Goal: Task Accomplishment & Management: Use online tool/utility

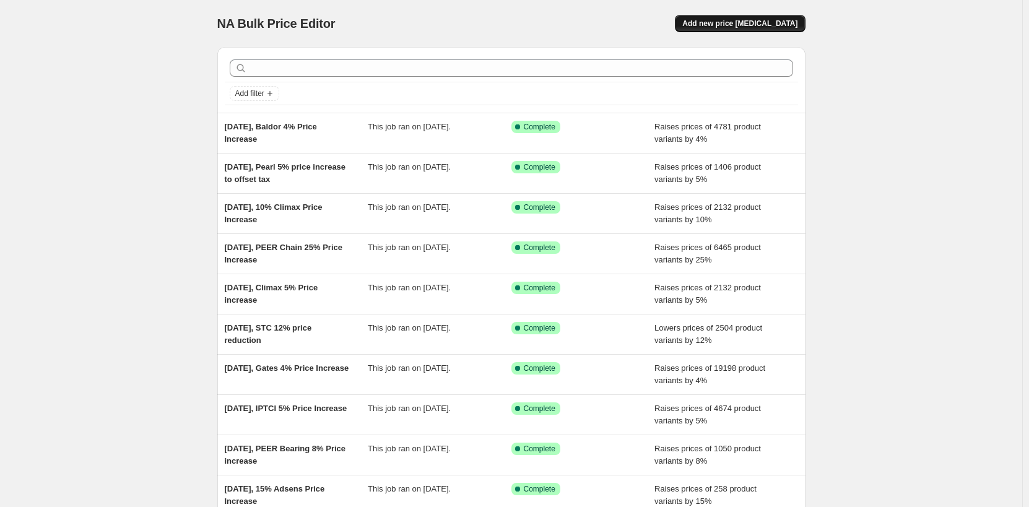
click at [790, 22] on span "Add new price [MEDICAL_DATA]" at bounding box center [739, 24] width 115 height 10
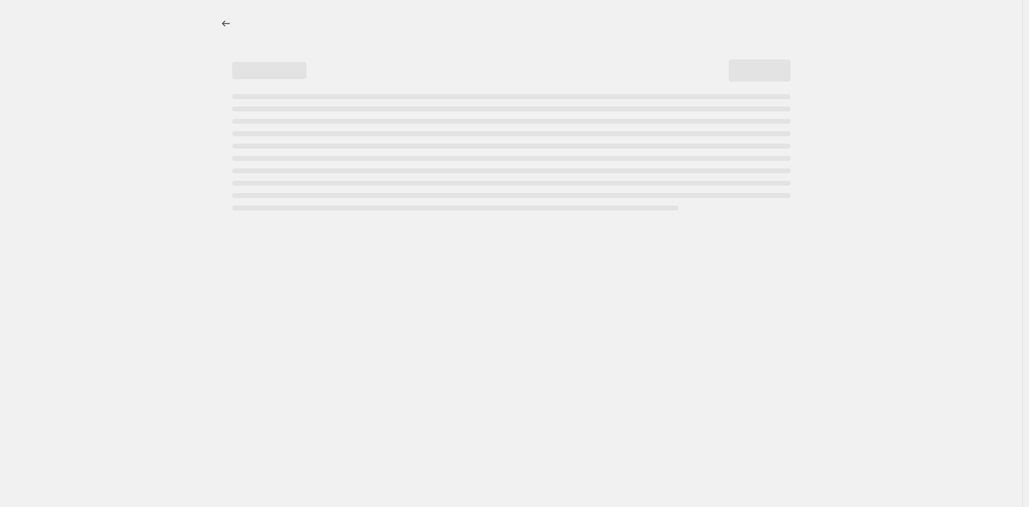
select select "percentage"
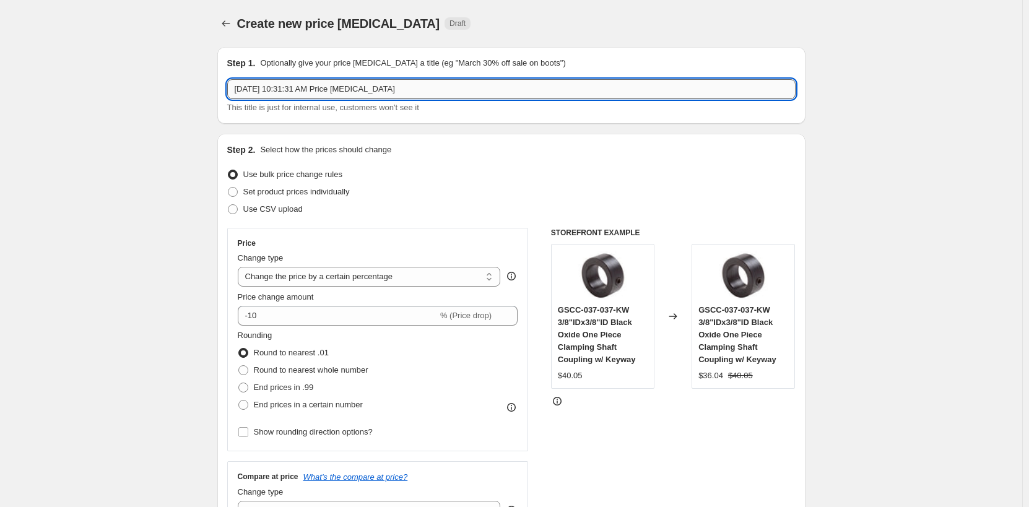
drag, startPoint x: 288, startPoint y: 89, endPoint x: 466, endPoint y: 85, distance: 177.7
click at [466, 85] on input "[DATE] 10:31:31 AM Price [MEDICAL_DATA]" at bounding box center [511, 89] width 568 height 20
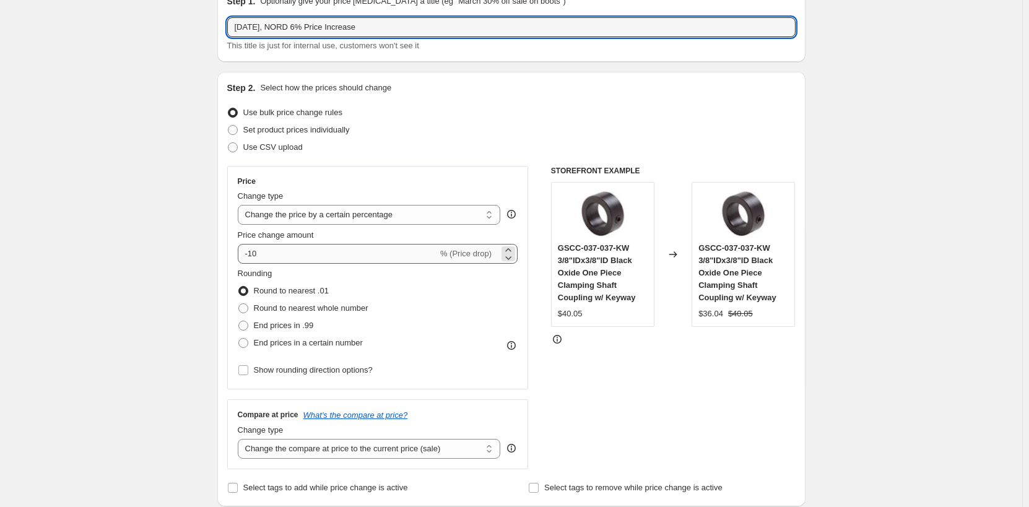
type input "[DATE], NORD 6% Price Increase"
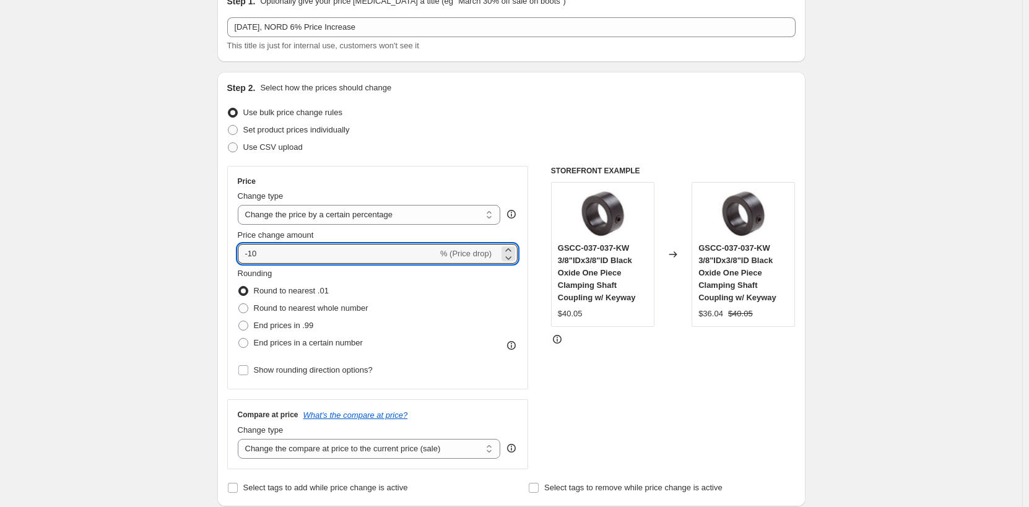
drag, startPoint x: 305, startPoint y: 255, endPoint x: 155, endPoint y: 246, distance: 150.7
type input "6"
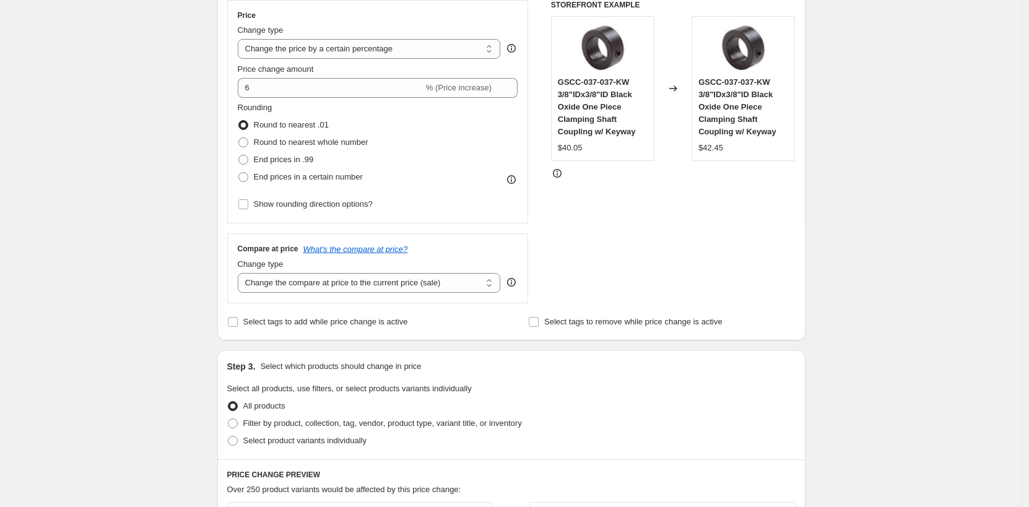
scroll to position [248, 0]
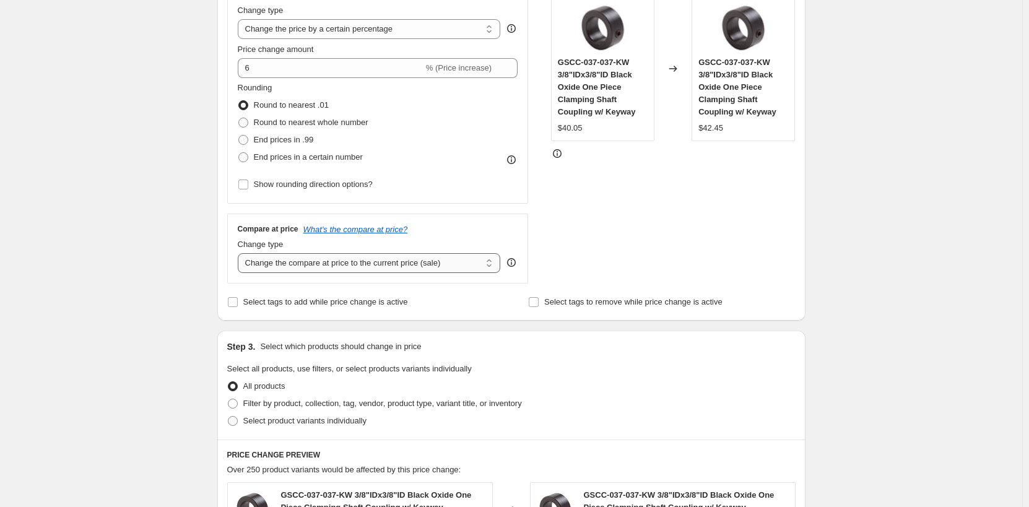
click at [324, 267] on select "Change the compare at price to the current price (sale) Change the compare at p…" at bounding box center [369, 263] width 263 height 20
select select "remove"
click at [240, 253] on select "Change the compare at price to the current price (sale) Change the compare at p…" at bounding box center [369, 263] width 263 height 20
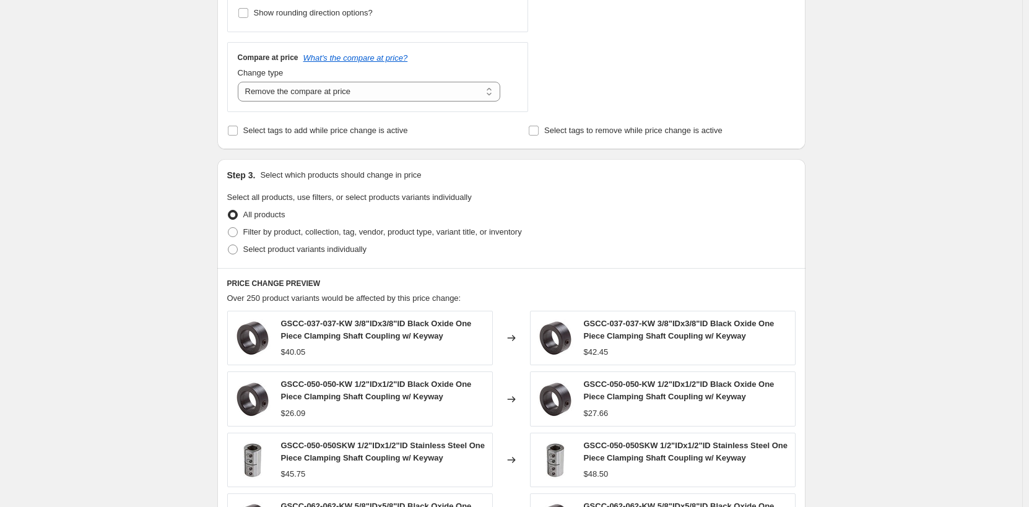
scroll to position [433, 0]
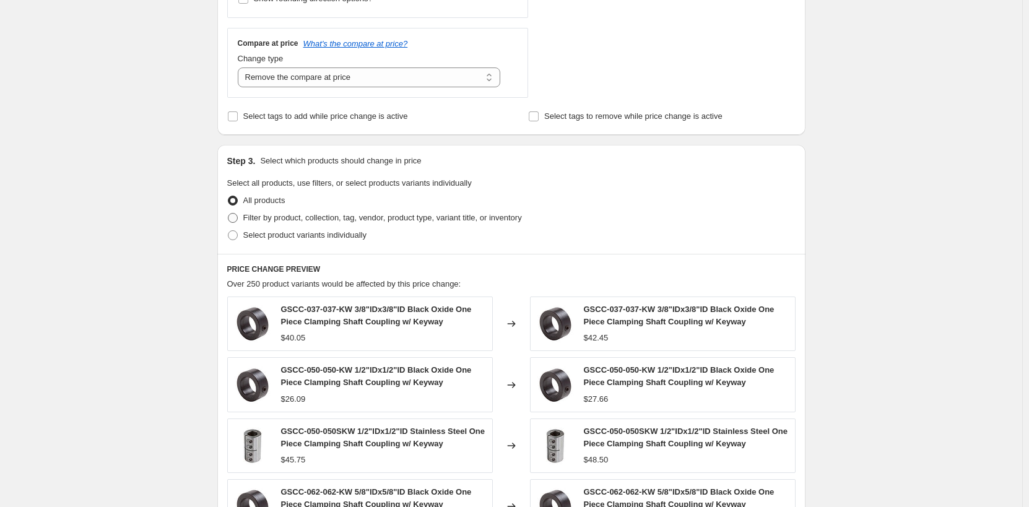
click at [235, 218] on span at bounding box center [233, 218] width 10 height 10
click at [228, 214] on input "Filter by product, collection, tag, vendor, product type, variant title, or inv…" at bounding box center [228, 213] width 1 height 1
radio input "true"
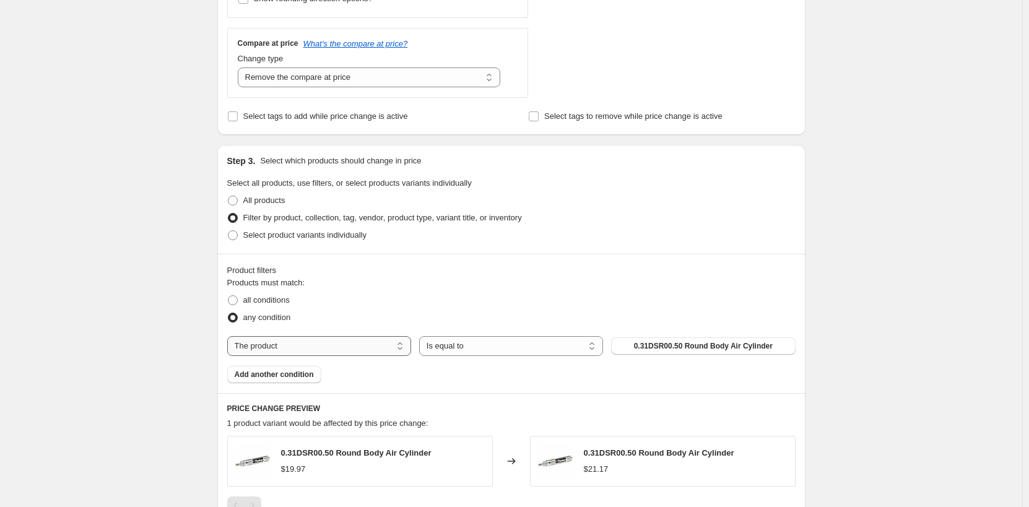
click at [287, 344] on select "The product The product's collection The product's tag The product's vendor The…" at bounding box center [319, 346] width 184 height 20
select select "vendor"
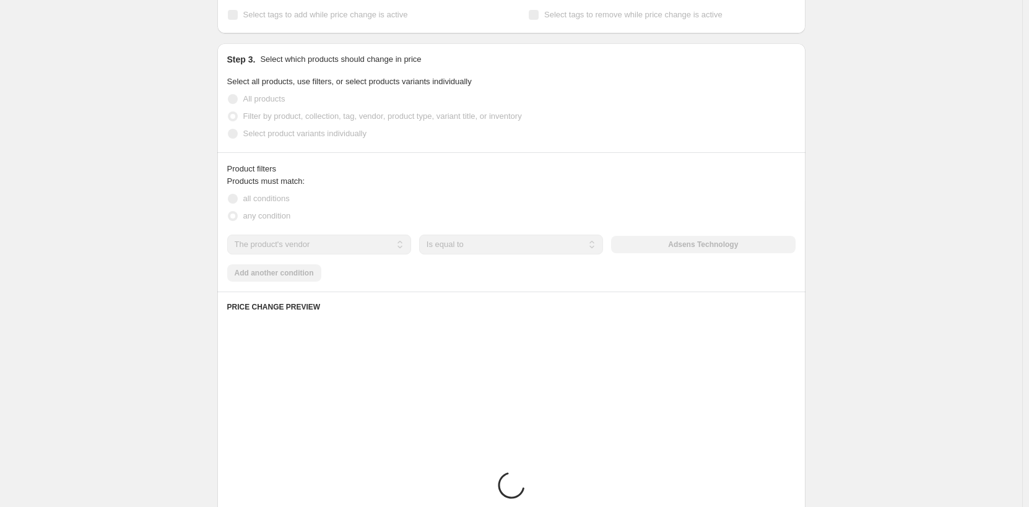
scroll to position [557, 0]
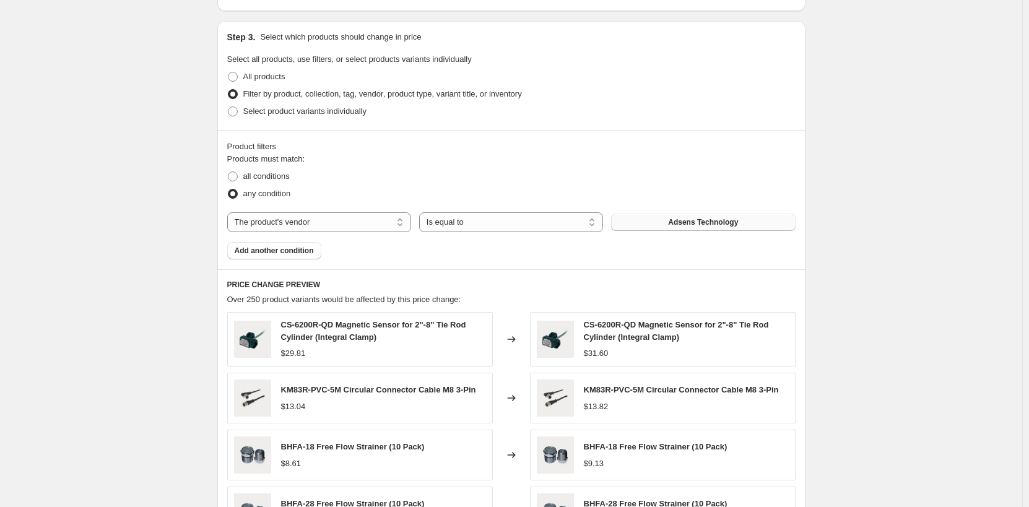
click at [659, 227] on button "Adsens Technology" at bounding box center [703, 222] width 184 height 17
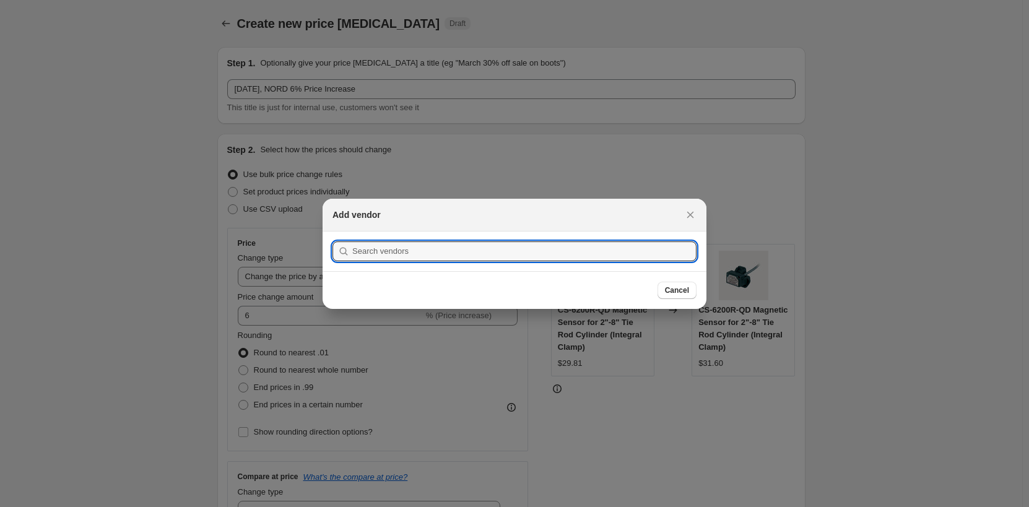
scroll to position [0, 0]
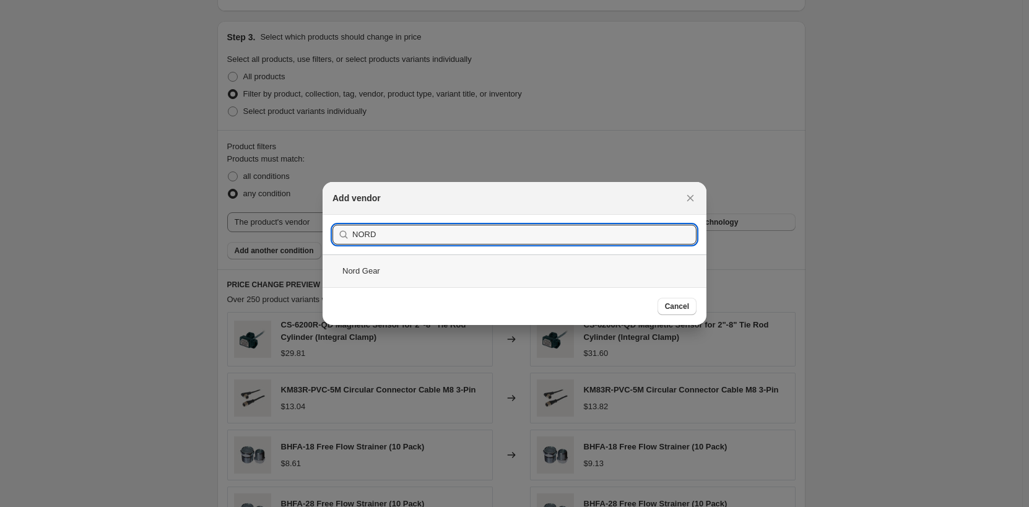
type input "NORD"
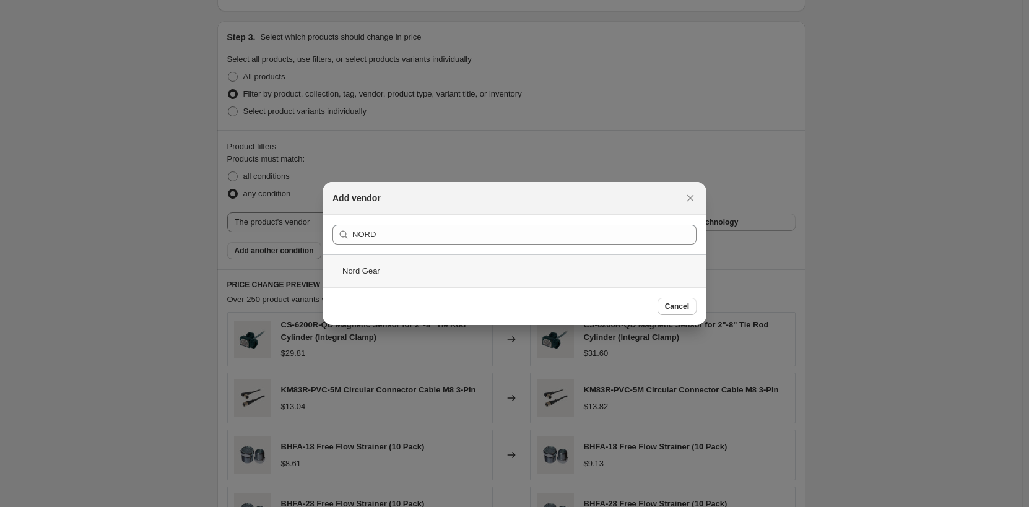
click at [387, 272] on div "Nord Gear" at bounding box center [514, 270] width 384 height 33
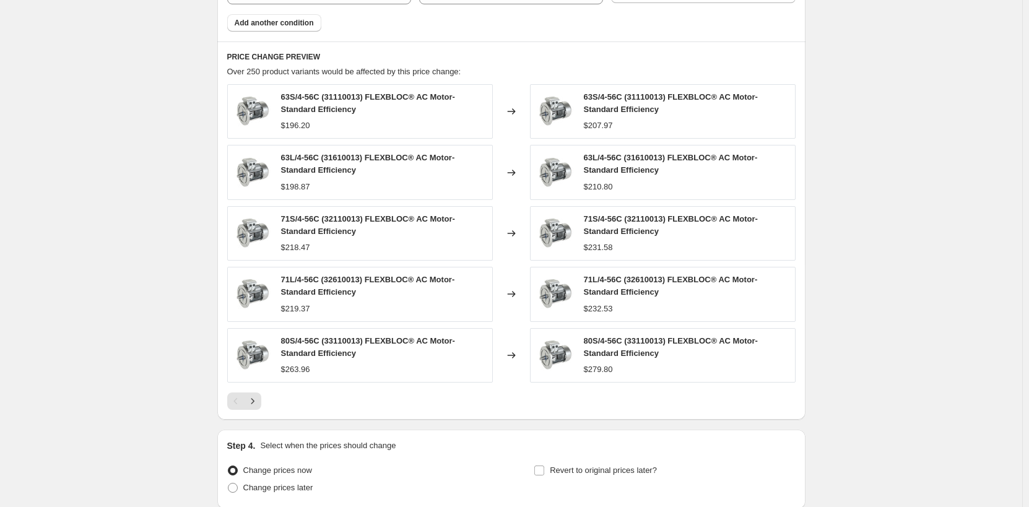
scroll to position [866, 0]
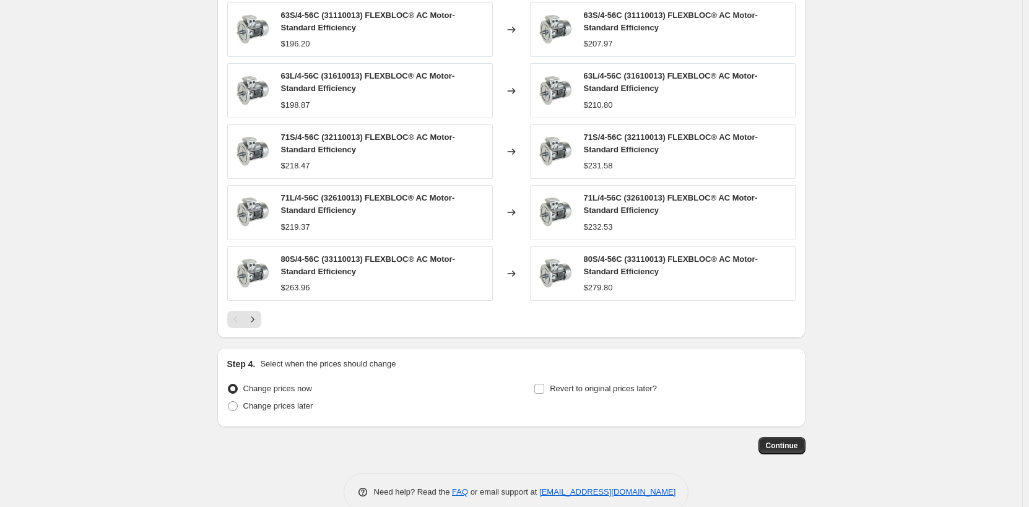
click at [805, 450] on button "Continue" at bounding box center [781, 445] width 47 height 17
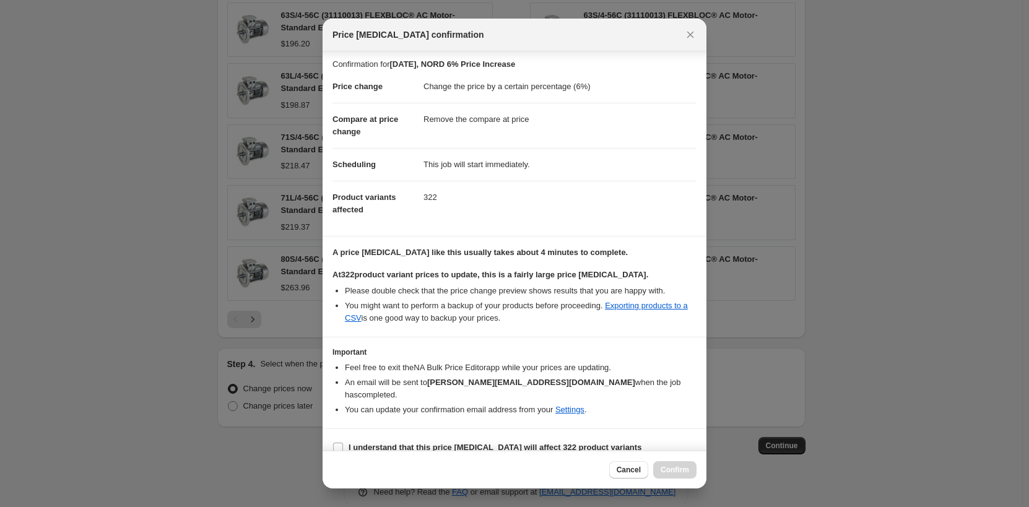
scroll to position [6, 0]
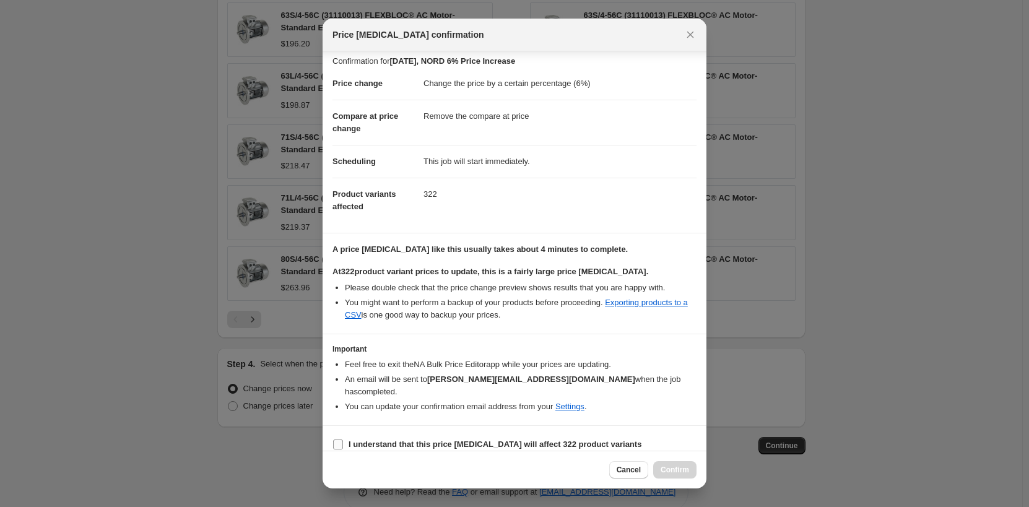
click at [334, 439] on input "I understand that this price [MEDICAL_DATA] will affect 322 product variants" at bounding box center [338, 444] width 10 height 10
checkbox input "true"
click at [676, 466] on span "Confirm" at bounding box center [674, 470] width 28 height 10
